Goal: Transaction & Acquisition: Subscribe to service/newsletter

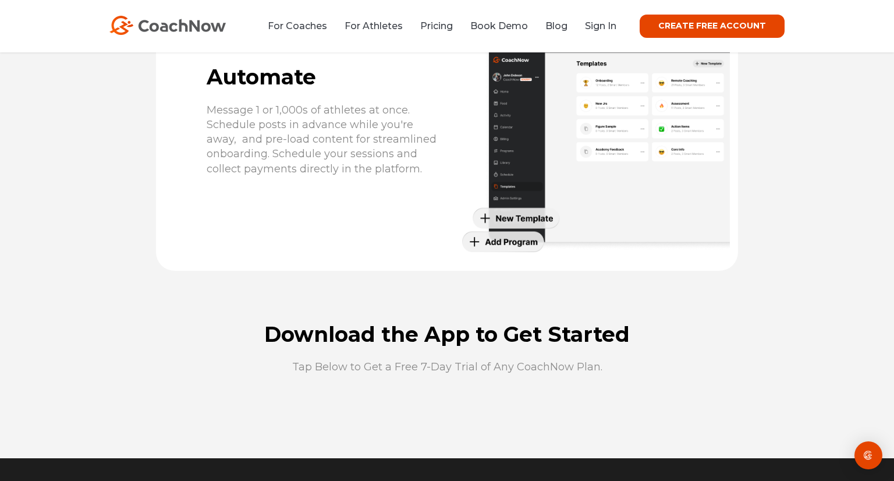
click at [682, 24] on link "CREATE FREE ACCOUNT" at bounding box center [712, 26] width 145 height 23
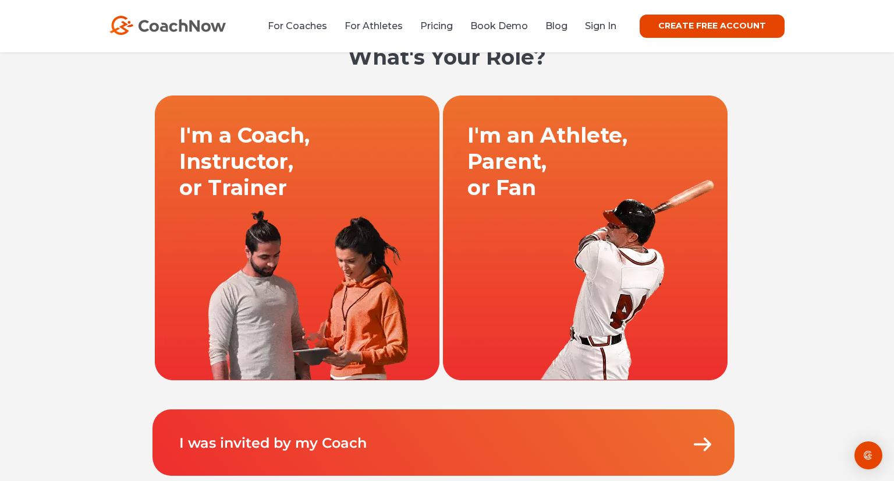
scroll to position [29, 0]
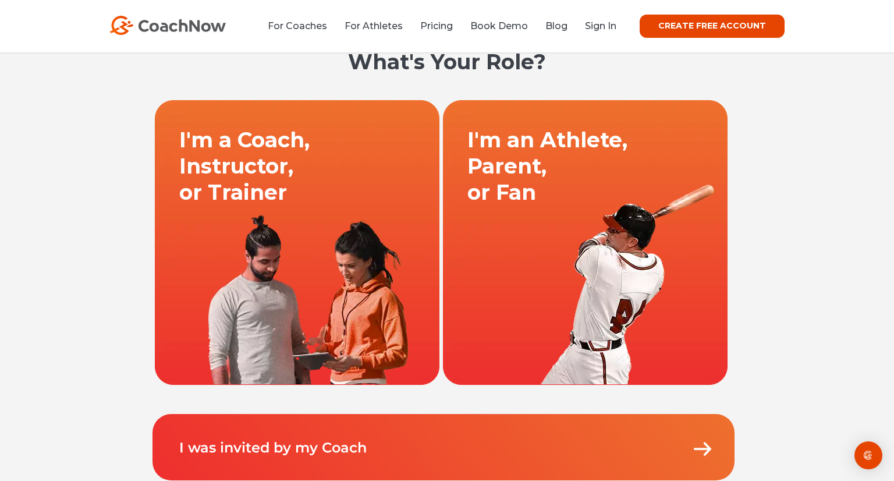
click at [236, 147] on link at bounding box center [297, 242] width 288 height 285
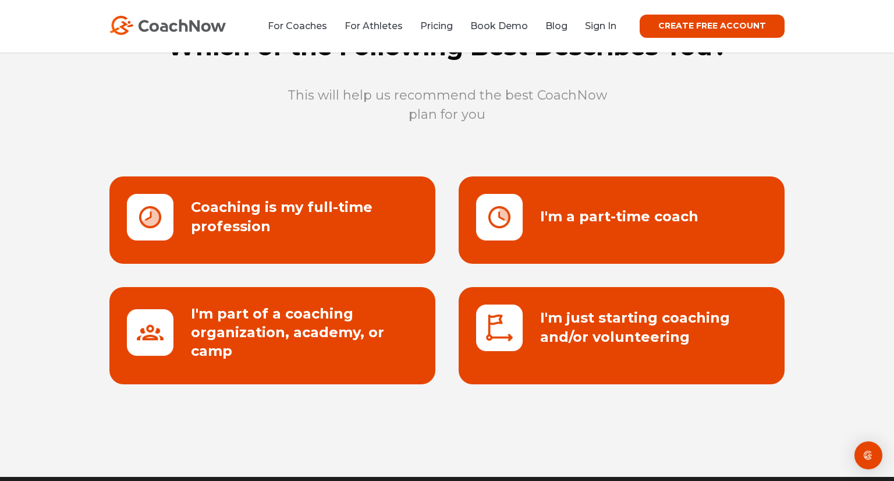
scroll to position [70, 0]
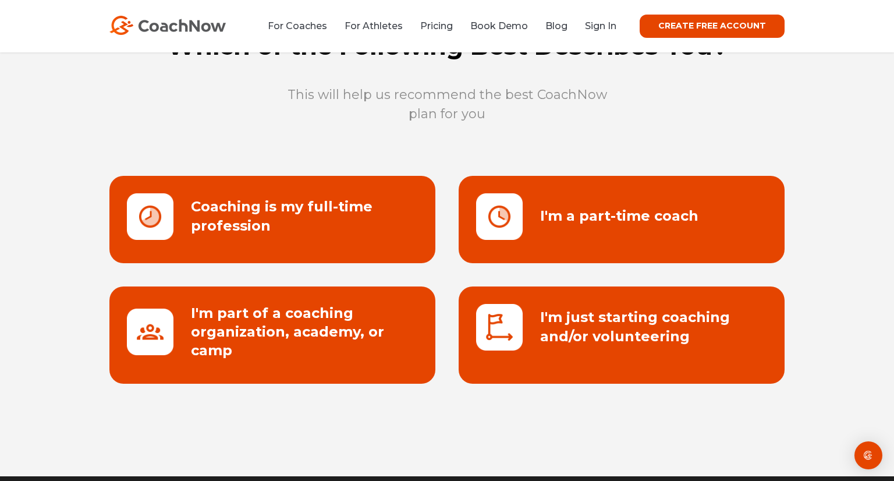
click at [583, 228] on link at bounding box center [622, 219] width 326 height 87
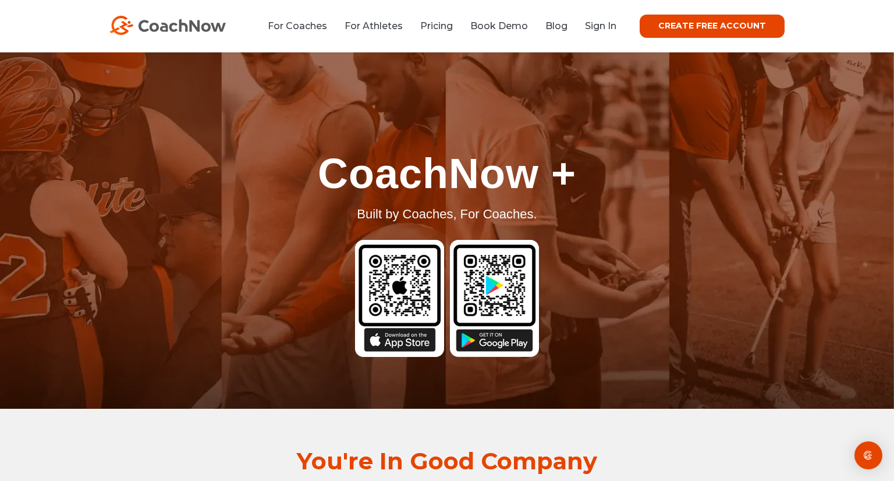
click at [676, 28] on link "CREATE FREE ACCOUNT" at bounding box center [712, 26] width 145 height 23
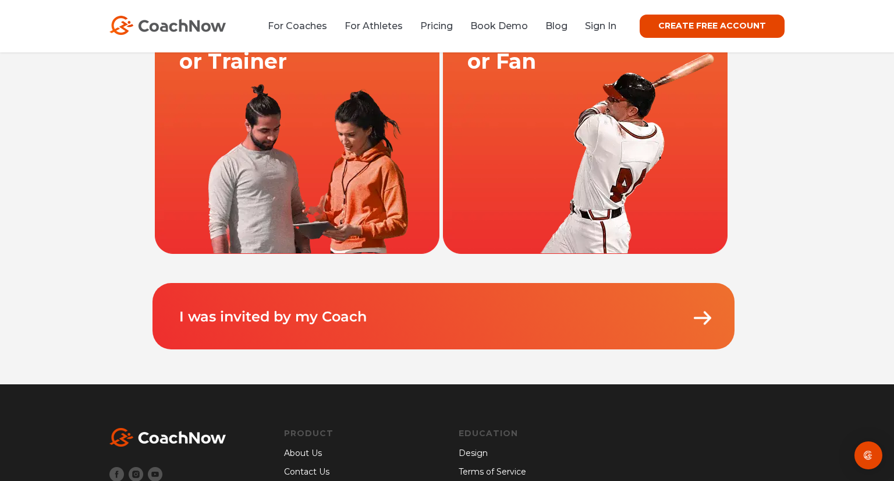
scroll to position [11, 0]
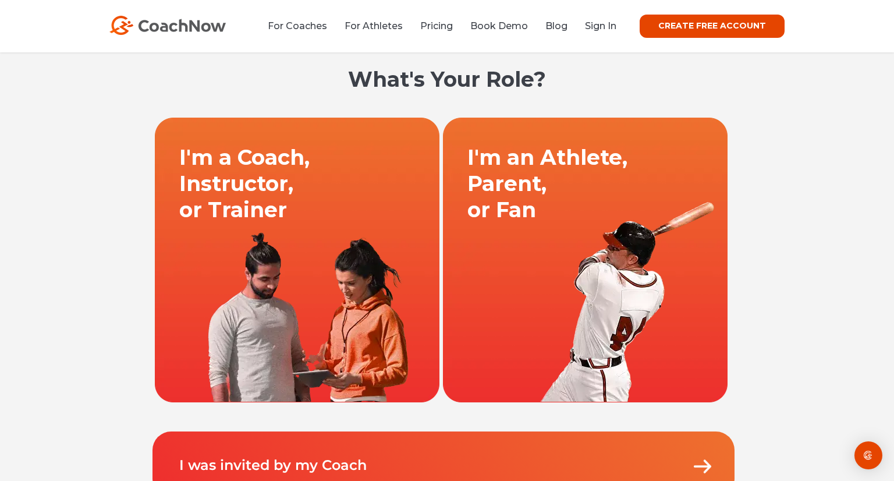
click at [247, 162] on link at bounding box center [297, 259] width 288 height 285
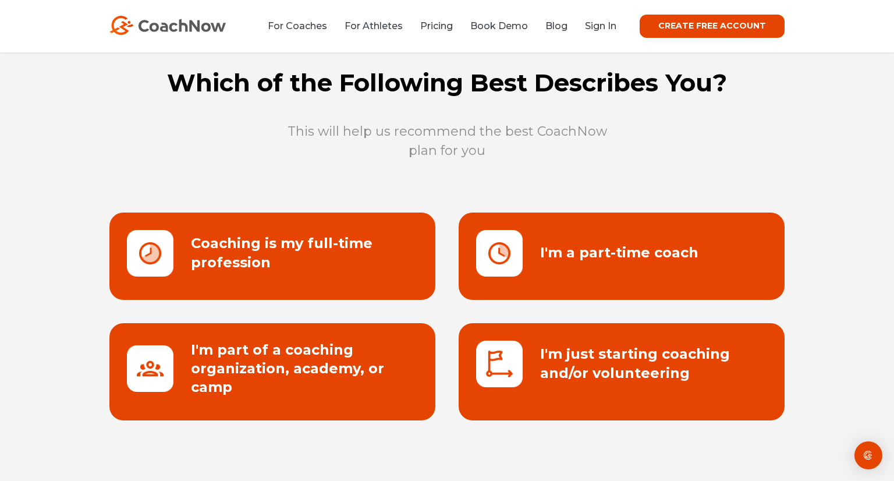
scroll to position [29, 0]
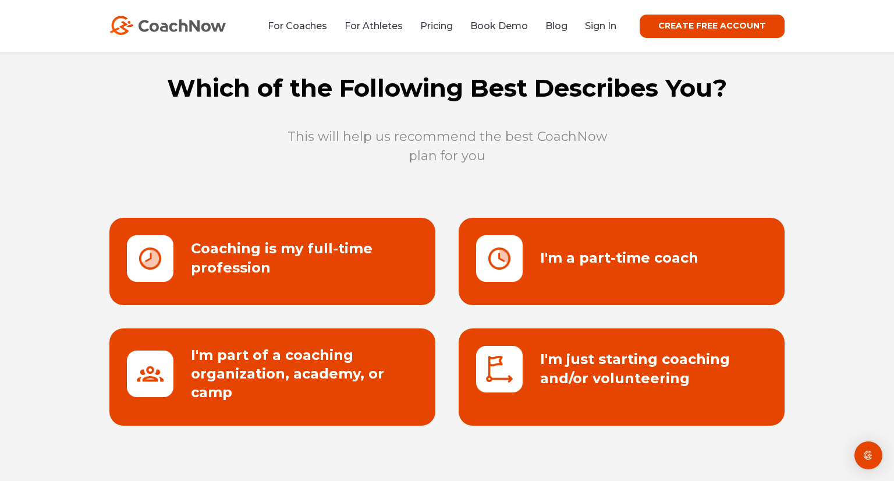
click at [221, 265] on link at bounding box center [272, 261] width 326 height 87
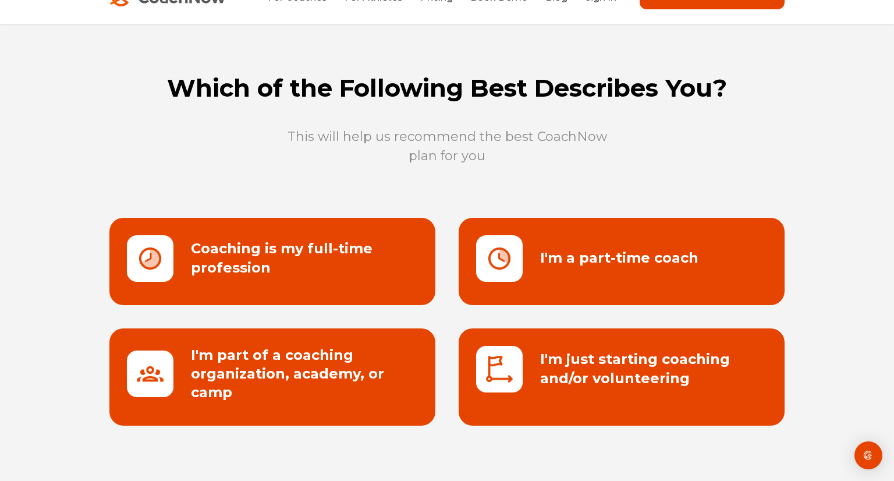
click at [610, 265] on link at bounding box center [622, 261] width 326 height 87
